Goal: Information Seeking & Learning: Learn about a topic

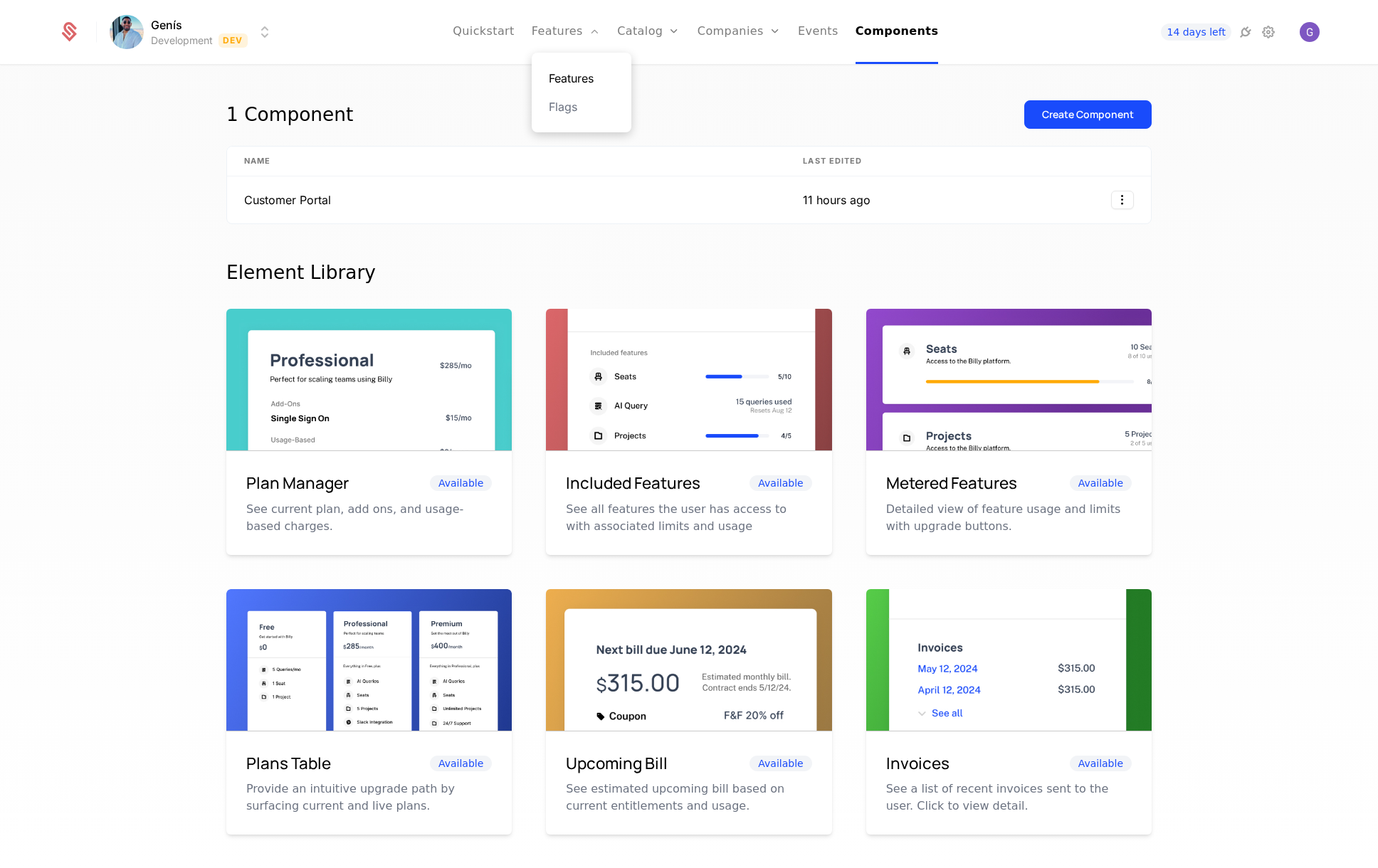
click at [584, 78] on link "Features" at bounding box center [581, 78] width 65 height 17
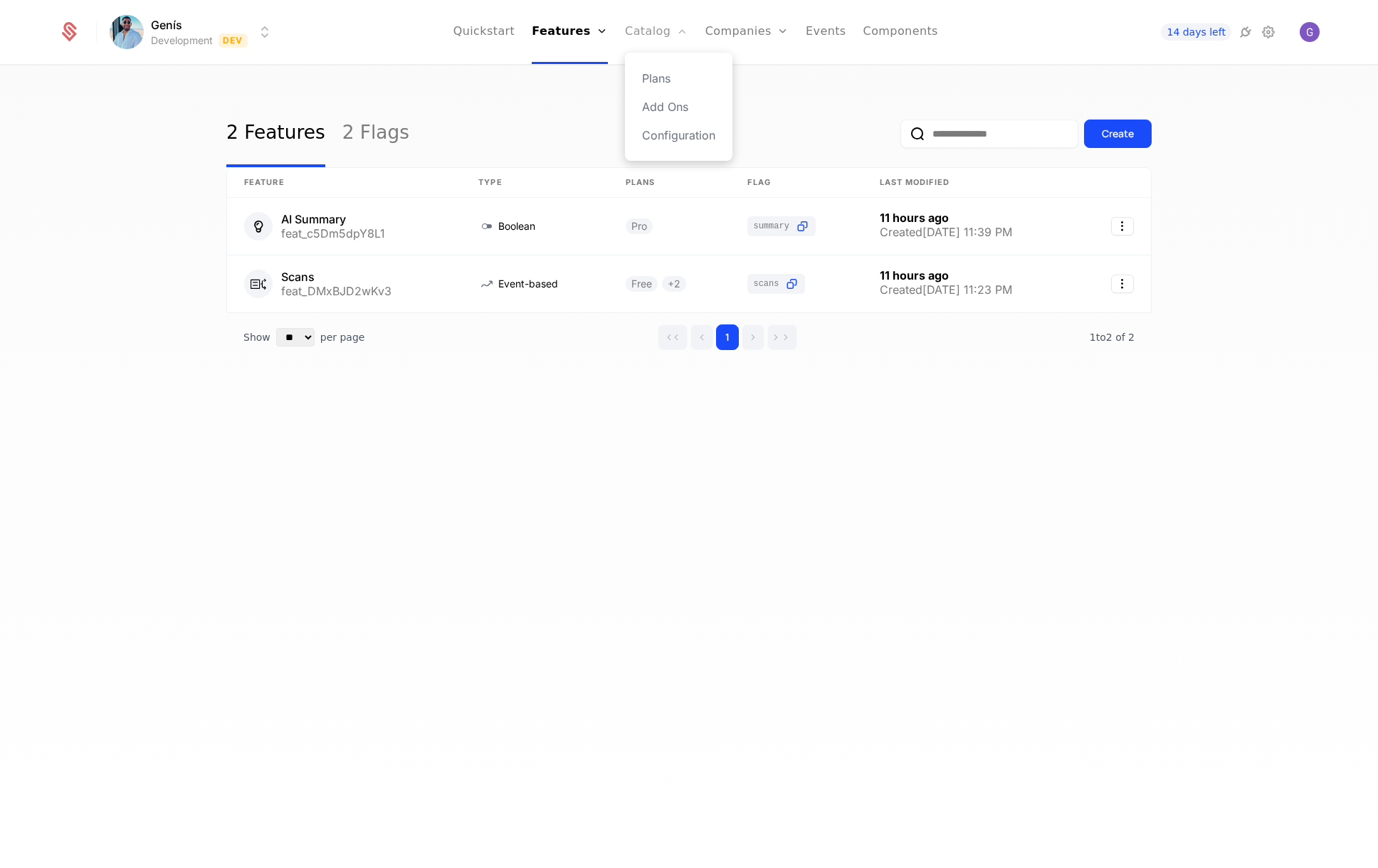
click at [666, 30] on link "Catalog" at bounding box center [656, 32] width 64 height 64
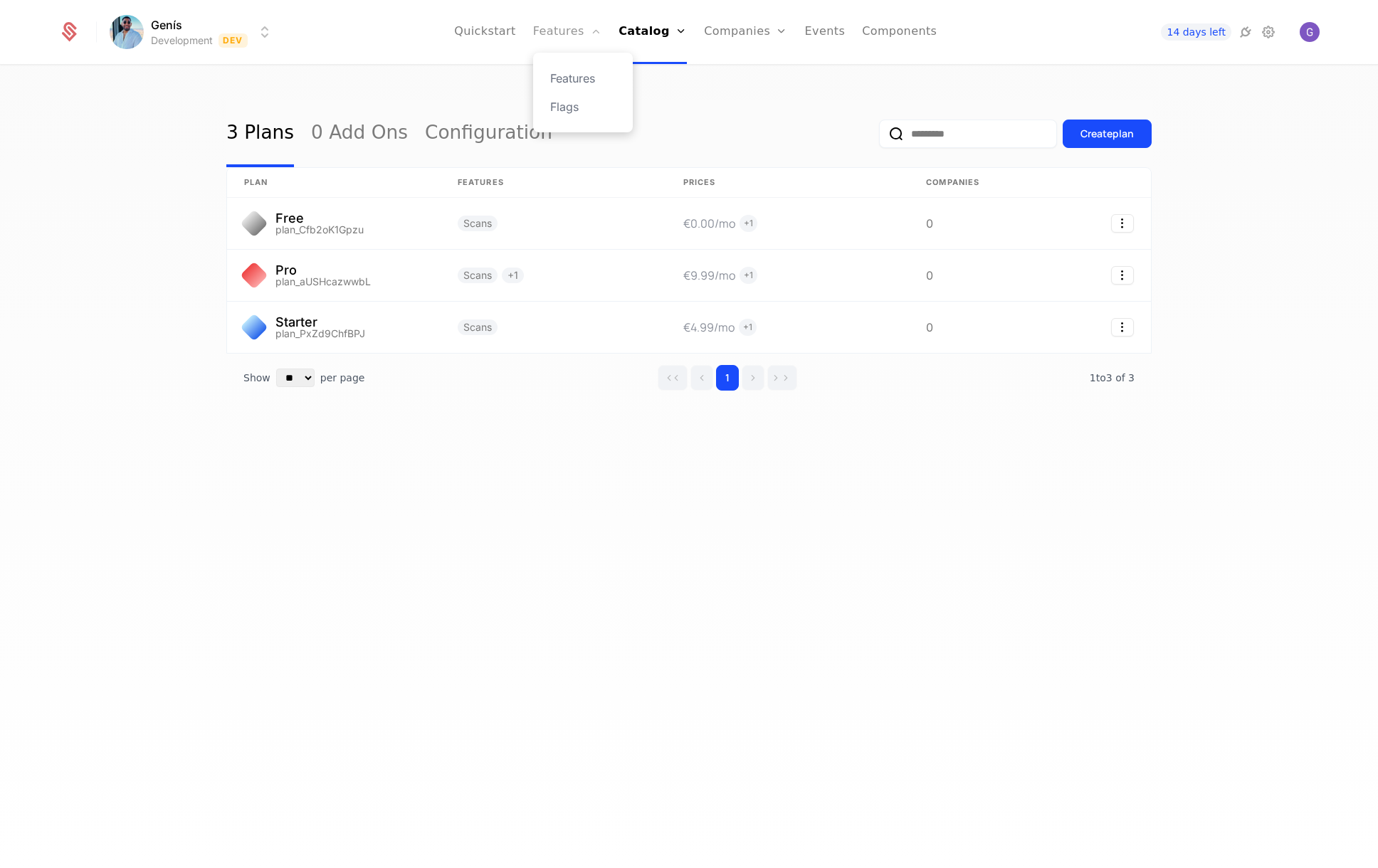
click at [589, 30] on link "Features" at bounding box center [567, 32] width 69 height 64
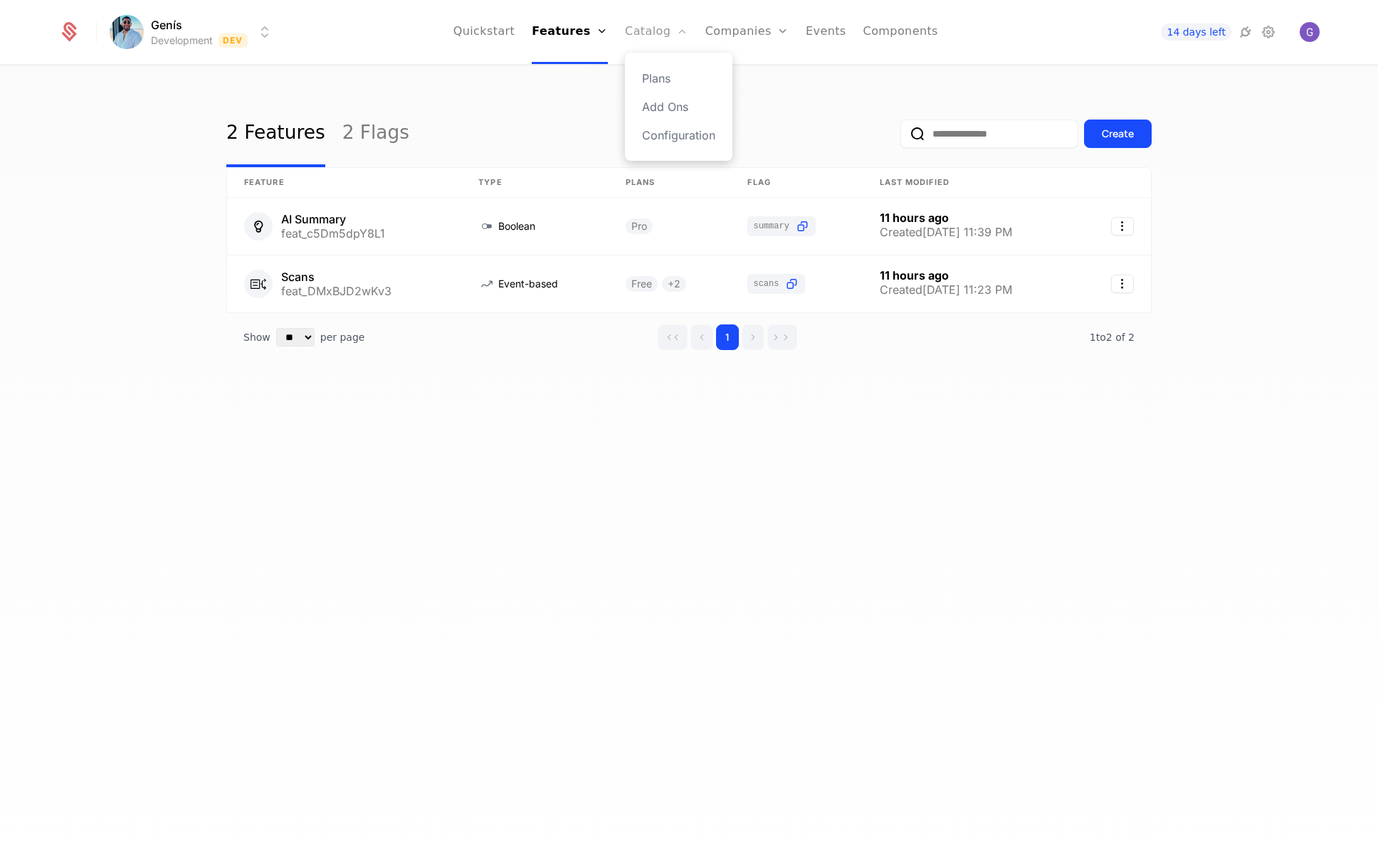
click at [660, 36] on link "Catalog" at bounding box center [656, 32] width 64 height 64
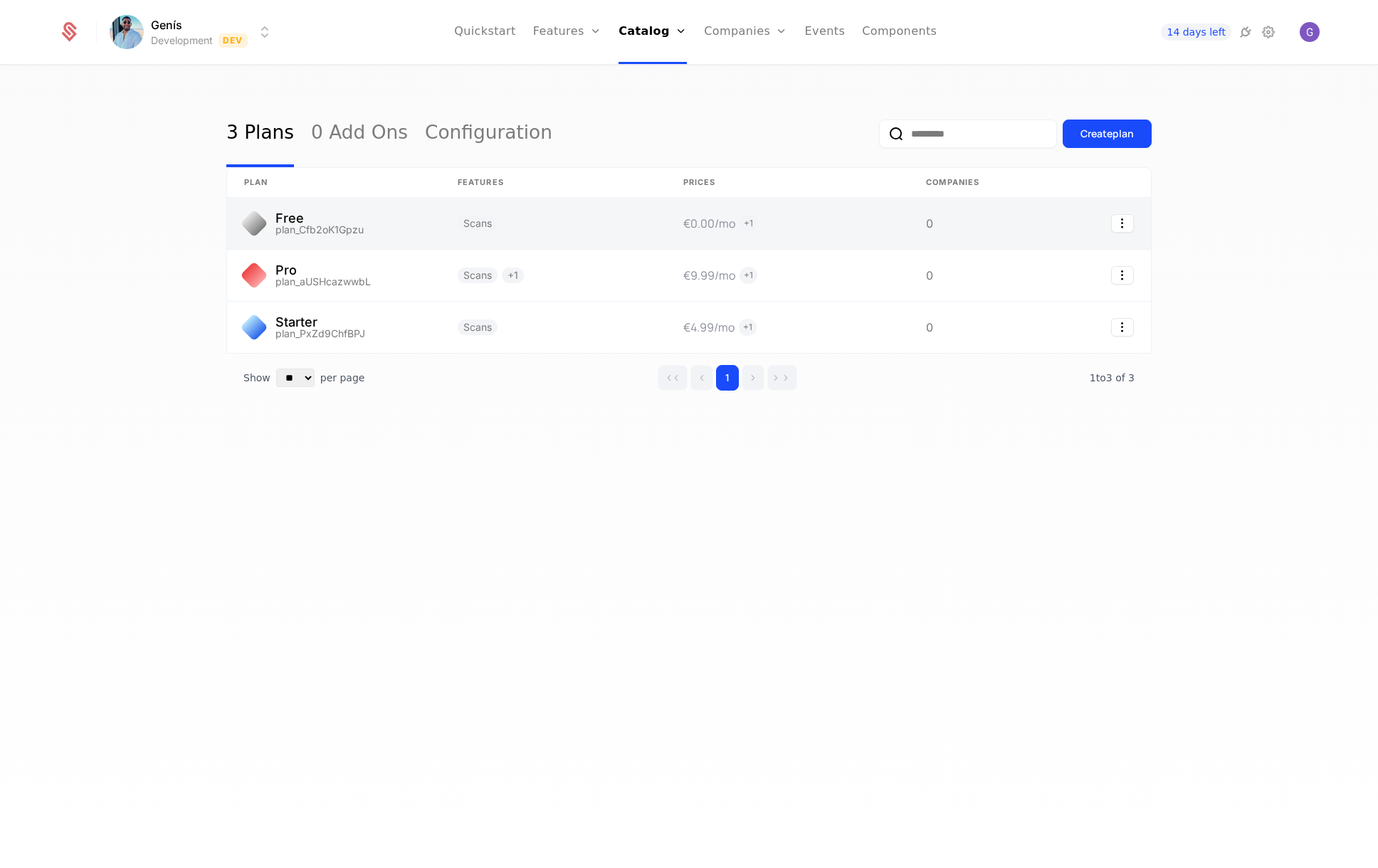
click at [579, 233] on link at bounding box center [553, 224] width 225 height 52
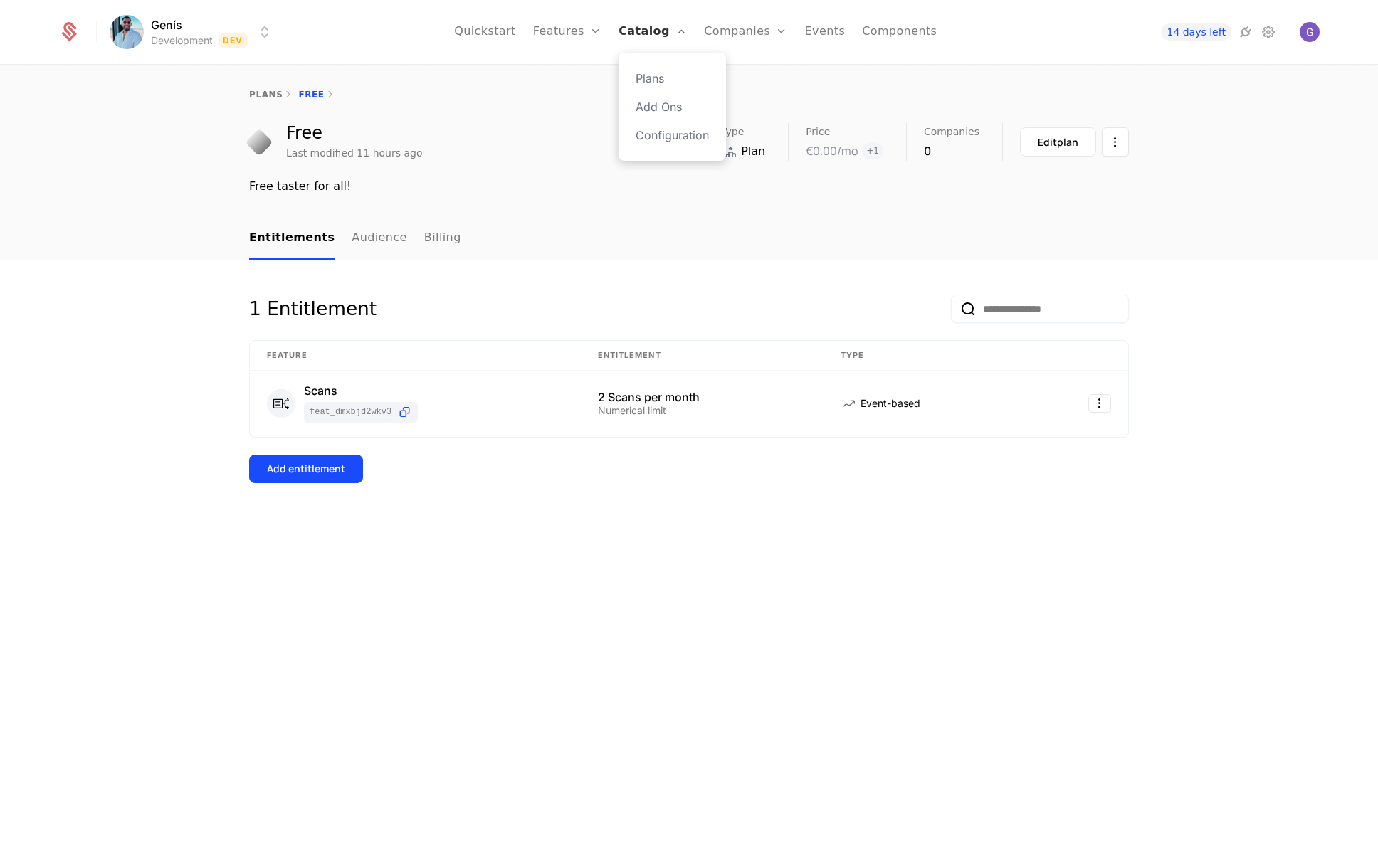
click at [654, 38] on link "Catalog" at bounding box center [652, 32] width 69 height 64
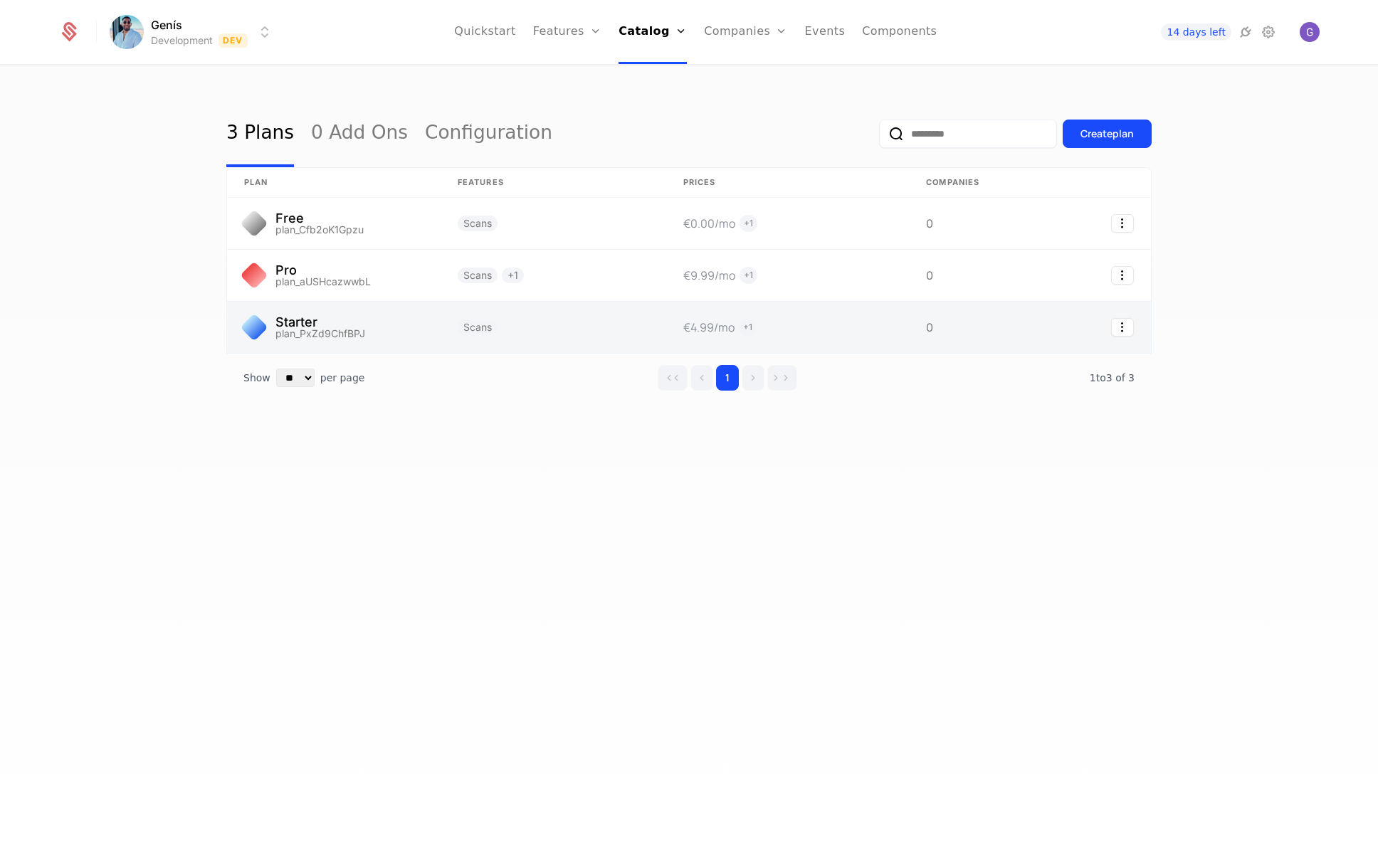
click at [546, 319] on link at bounding box center [553, 327] width 225 height 52
